Goal: Task Accomplishment & Management: Manage account settings

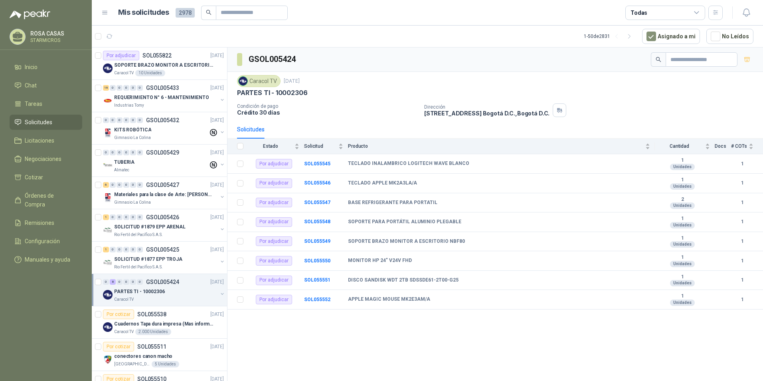
scroll to position [199, 0]
